Goal: Information Seeking & Learning: Check status

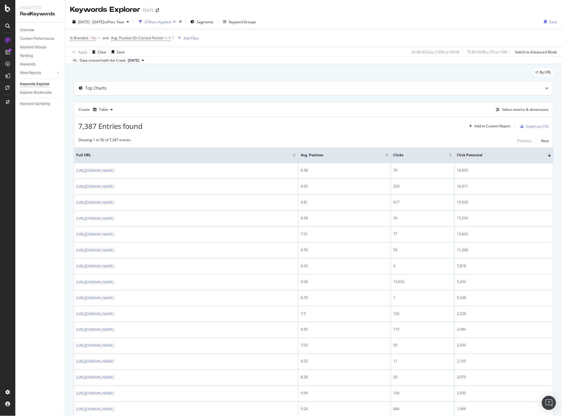
click at [167, 21] on div "2 Filters Applied" at bounding box center [158, 21] width 26 height 5
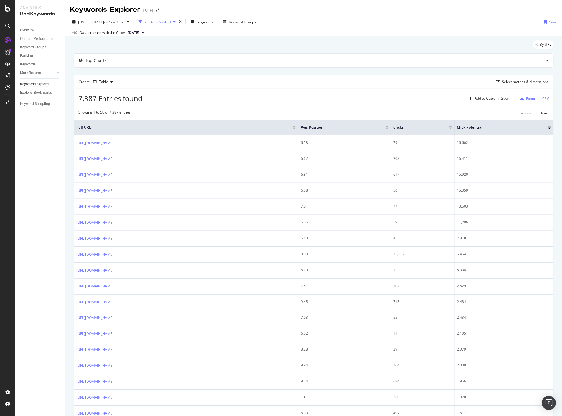
click at [167, 21] on div "2 Filters Applied" at bounding box center [158, 21] width 26 height 5
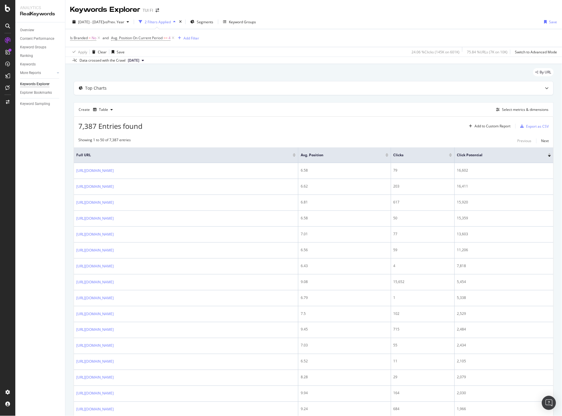
click at [548, 155] on div at bounding box center [549, 155] width 3 height 4
click at [548, 154] on div at bounding box center [549, 153] width 3 height 1
click at [548, 156] on div at bounding box center [549, 155] width 3 height 1
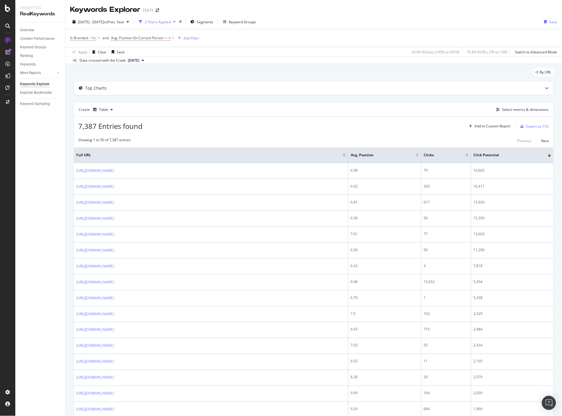
click at [548, 156] on div at bounding box center [549, 155] width 3 height 1
click at [545, 88] on icon at bounding box center [547, 88] width 4 height 4
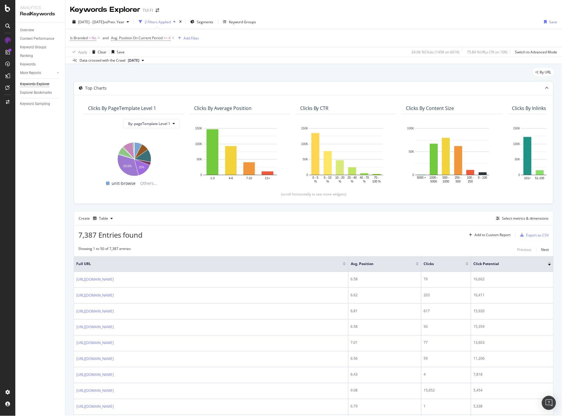
click at [545, 87] on icon at bounding box center [547, 88] width 4 height 4
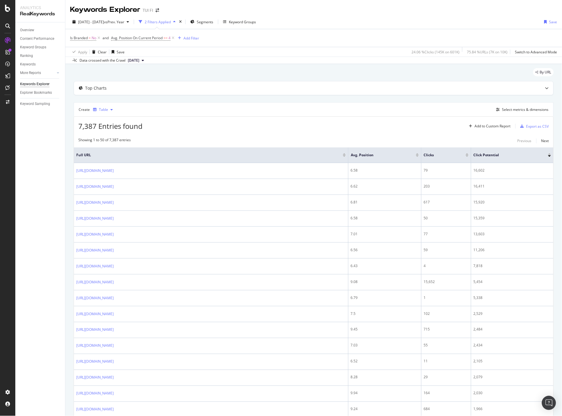
click at [112, 111] on icon "button" at bounding box center [111, 110] width 2 height 4
click at [487, 125] on div "Add to Custom Report" at bounding box center [493, 126] width 36 height 4
click at [530, 110] on div "Select metrics & dimensions" at bounding box center [525, 109] width 47 height 5
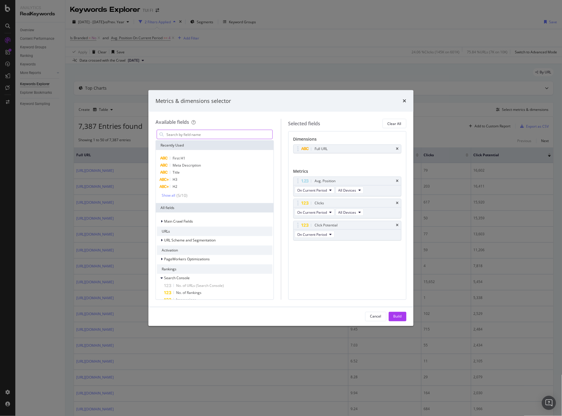
click at [215, 133] on input "modal" at bounding box center [219, 134] width 107 height 9
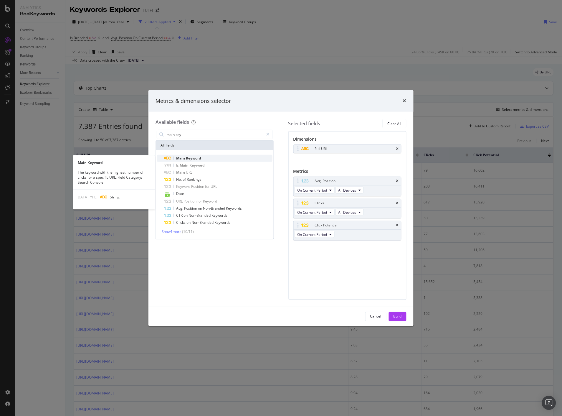
type input "main key"
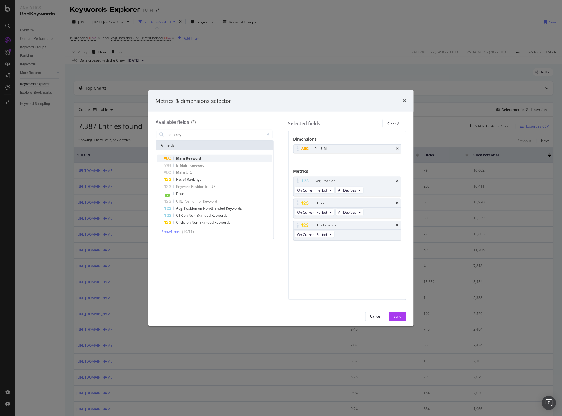
click at [199, 155] on span "Keyword" at bounding box center [193, 157] width 15 height 5
click at [402, 315] on button "Build" at bounding box center [398, 316] width 18 height 9
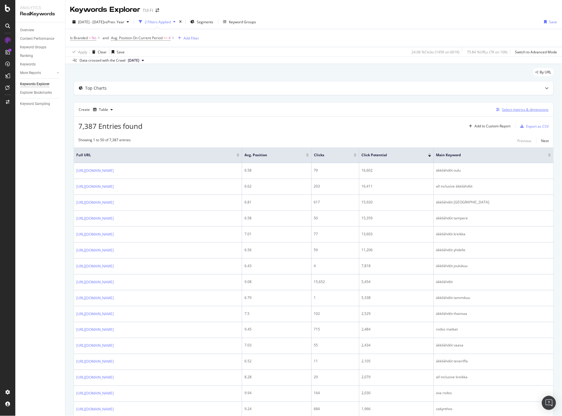
click at [511, 112] on div "Select metrics & dimensions" at bounding box center [525, 109] width 47 height 5
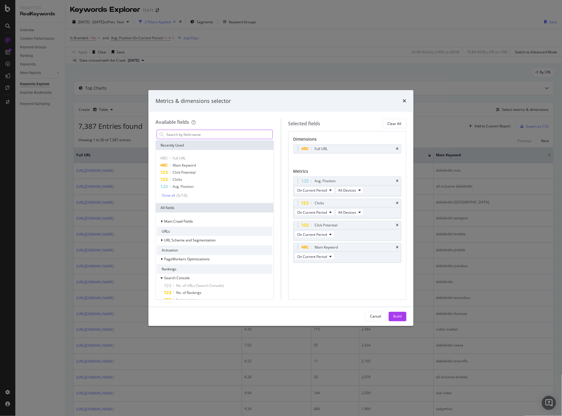
click at [199, 133] on input "modal" at bounding box center [219, 134] width 107 height 9
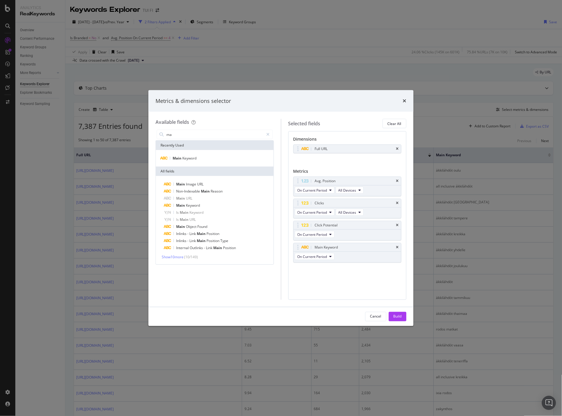
type input "m"
drag, startPoint x: 185, startPoint y: 133, endPoint x: 143, endPoint y: 131, distance: 42.2
click at [139, 130] on div "Metrics & dimensions selector Available fields full url Recently Used Full URL …" at bounding box center [281, 208] width 562 height 416
drag, startPoint x: 234, startPoint y: 136, endPoint x: 151, endPoint y: 132, distance: 82.9
click at [151, 132] on div "Available fields main Recently Used Main Keyword All fields Main Image URL Non-…" at bounding box center [280, 209] width 265 height 195
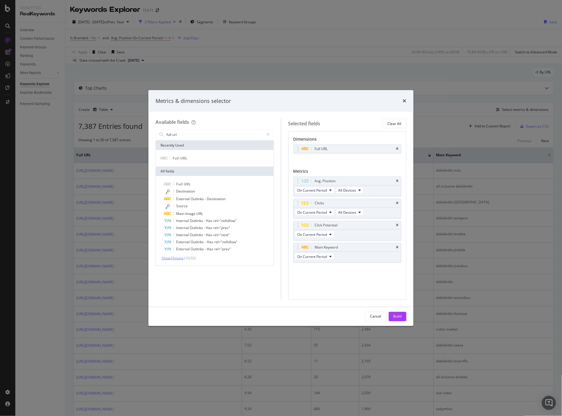
type input "full url"
click at [179, 257] on span "Show 10 more" at bounding box center [173, 257] width 22 height 5
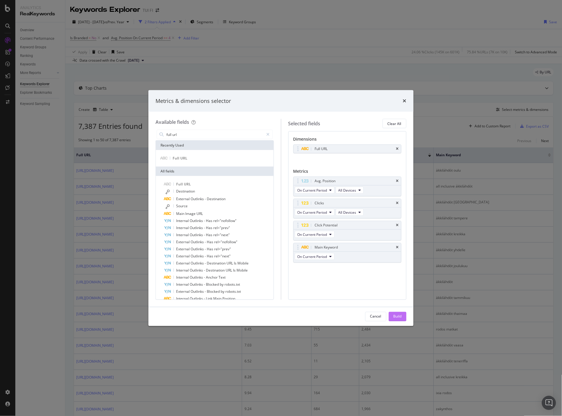
click at [402, 316] on button "Build" at bounding box center [398, 316] width 18 height 9
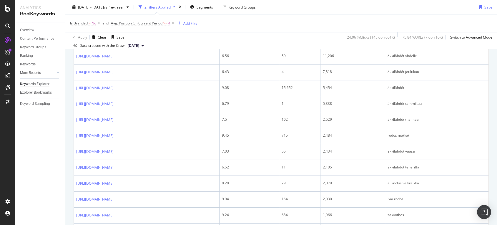
scroll to position [188, 0]
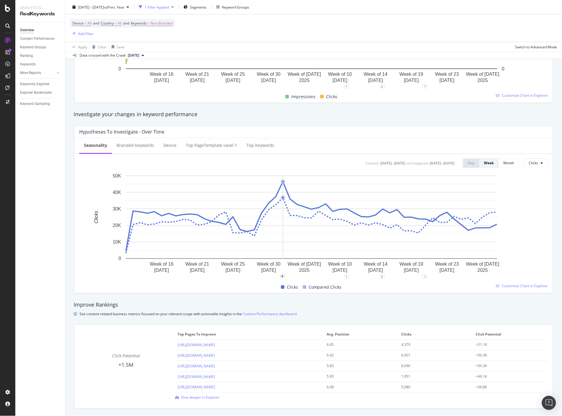
scroll to position [196, 0]
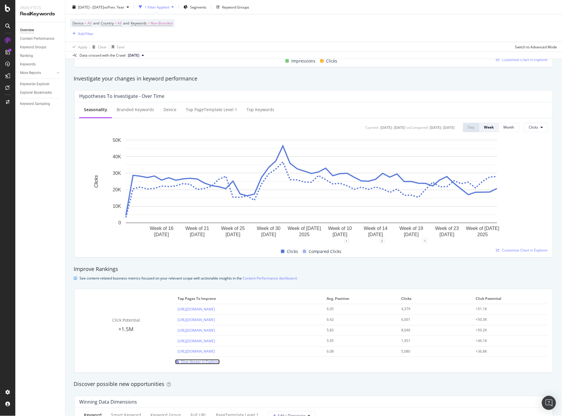
click at [208, 364] on span "Dive deeper in Explorer" at bounding box center [200, 361] width 39 height 5
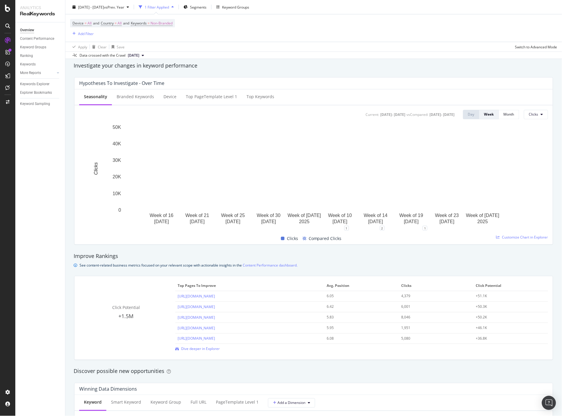
scroll to position [294, 0]
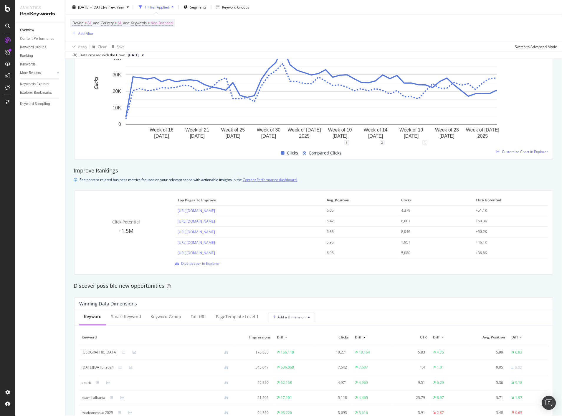
click at [260, 178] on link "Content Performance dashboard." at bounding box center [270, 179] width 55 height 6
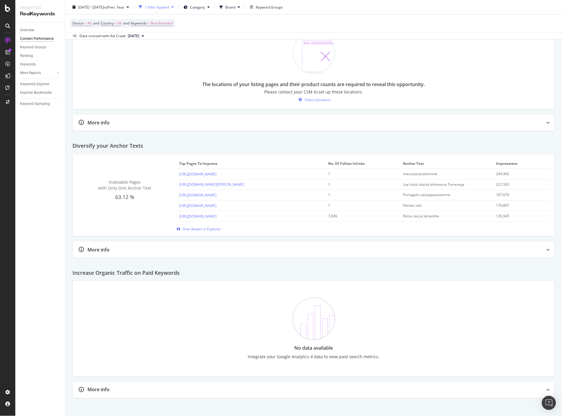
scroll to position [688, 0]
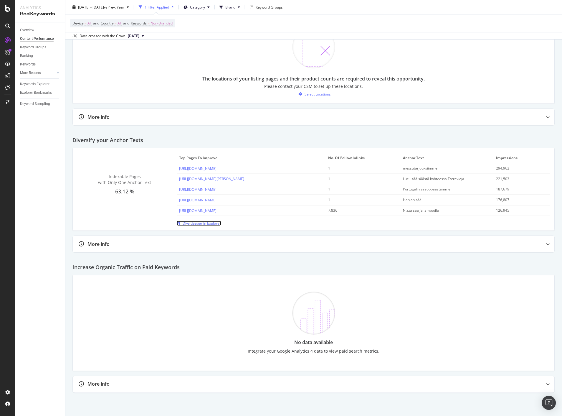
click at [217, 225] on span "Dive deeper in Explorer" at bounding box center [202, 223] width 39 height 5
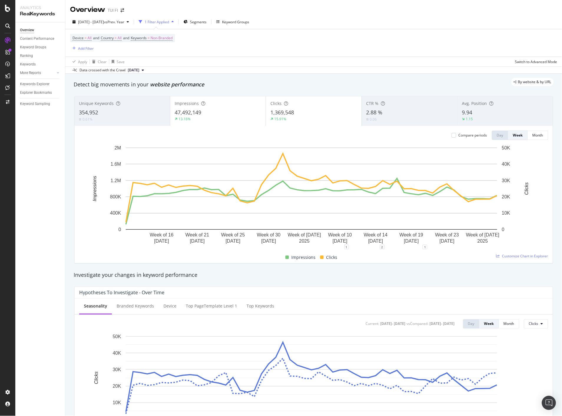
scroll to position [229, 0]
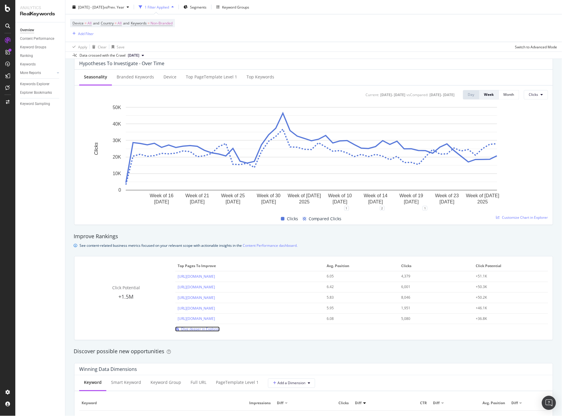
click at [209, 327] on span "Dive deeper in Explorer" at bounding box center [200, 328] width 39 height 5
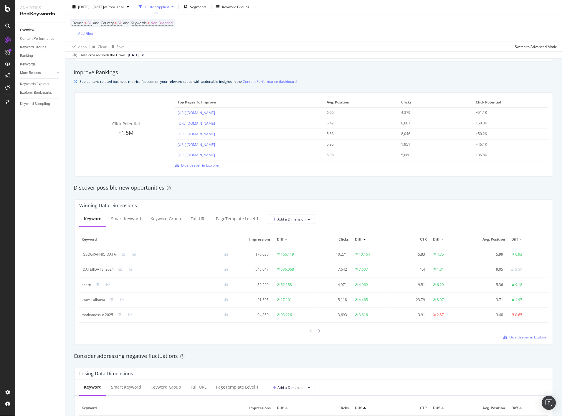
scroll to position [294, 0]
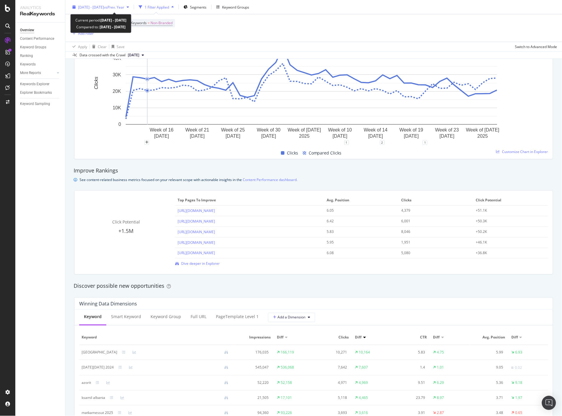
click at [129, 6] on icon "button" at bounding box center [128, 7] width 2 height 4
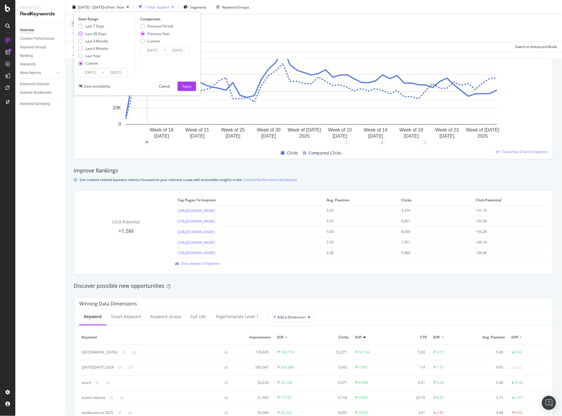
click at [91, 34] on div "Last 28 Days" at bounding box center [95, 33] width 21 height 5
type input "[DATE]"
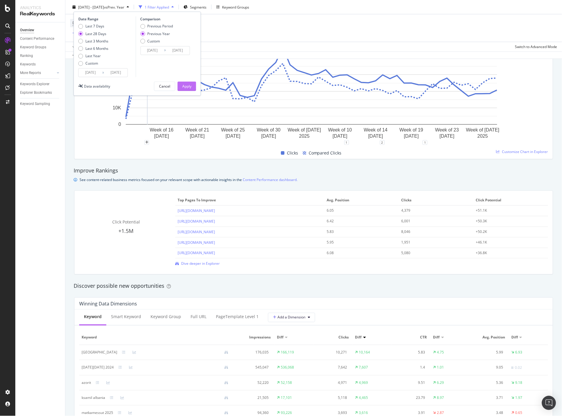
click at [183, 85] on div "Apply" at bounding box center [186, 86] width 9 height 5
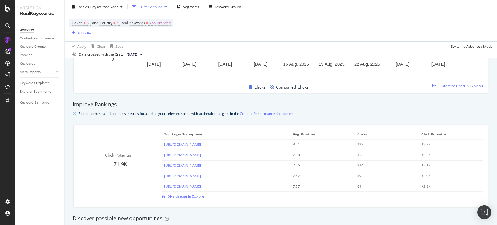
scroll to position [365, 0]
